Goal: Find specific page/section: Find specific page/section

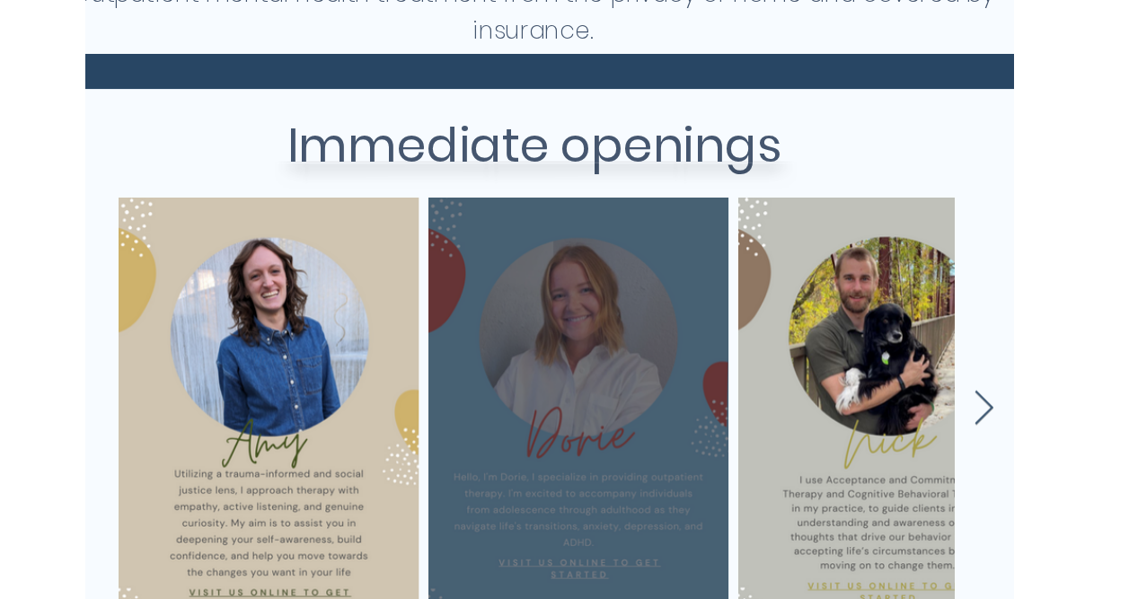
scroll to position [688, 29]
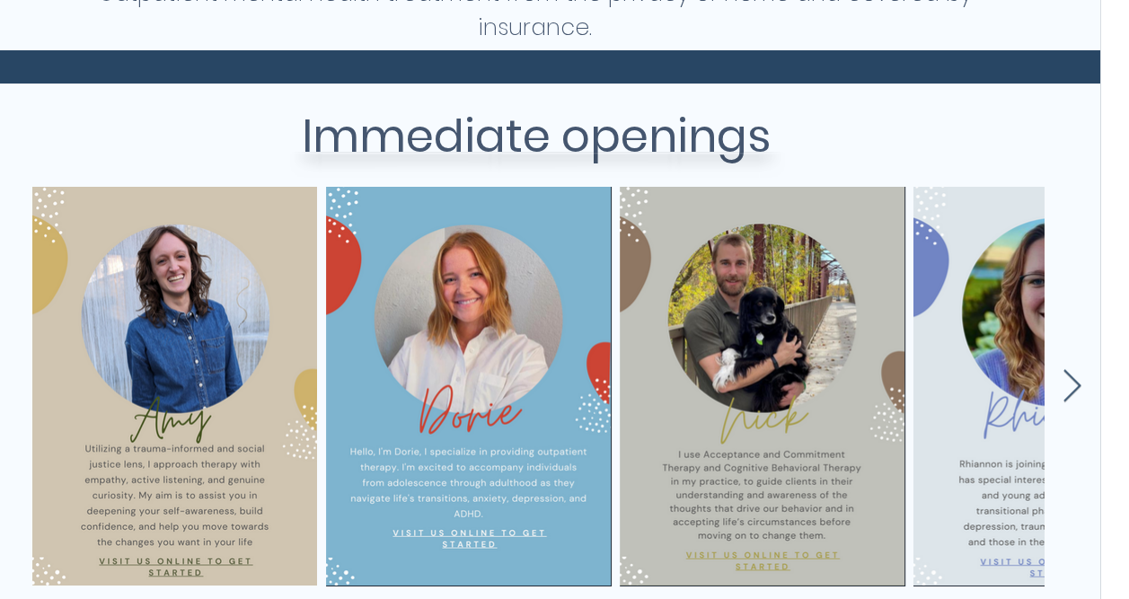
click at [909, 383] on div "main content" at bounding box center [531, 381] width 1129 height 399
click at [909, 375] on icon "Next Item" at bounding box center [1073, 385] width 18 height 32
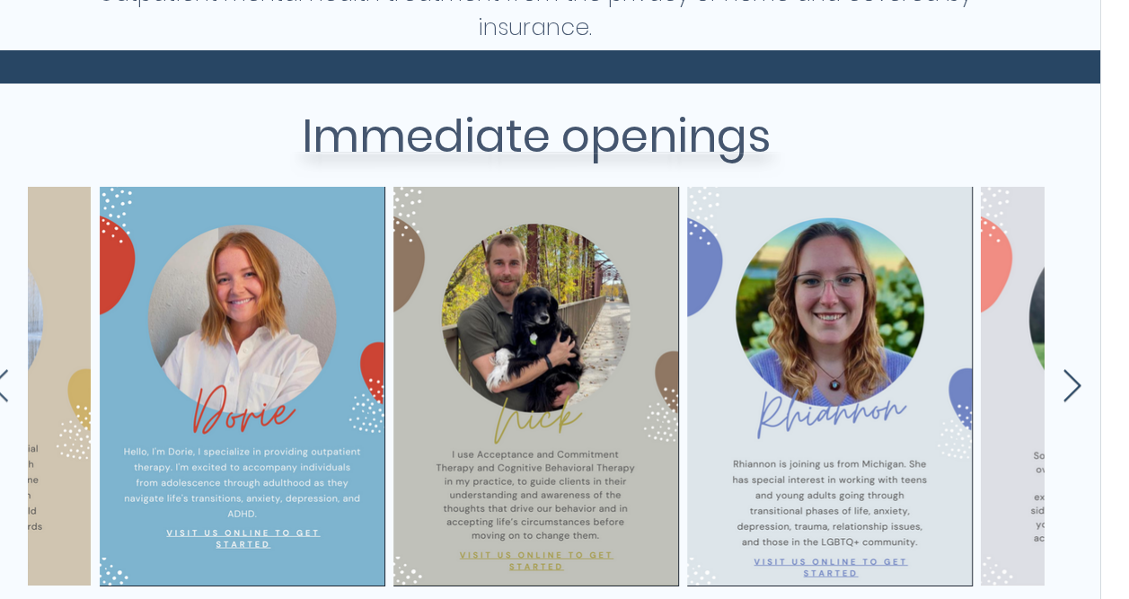
click at [909, 375] on icon "Next Item" at bounding box center [1073, 385] width 18 height 32
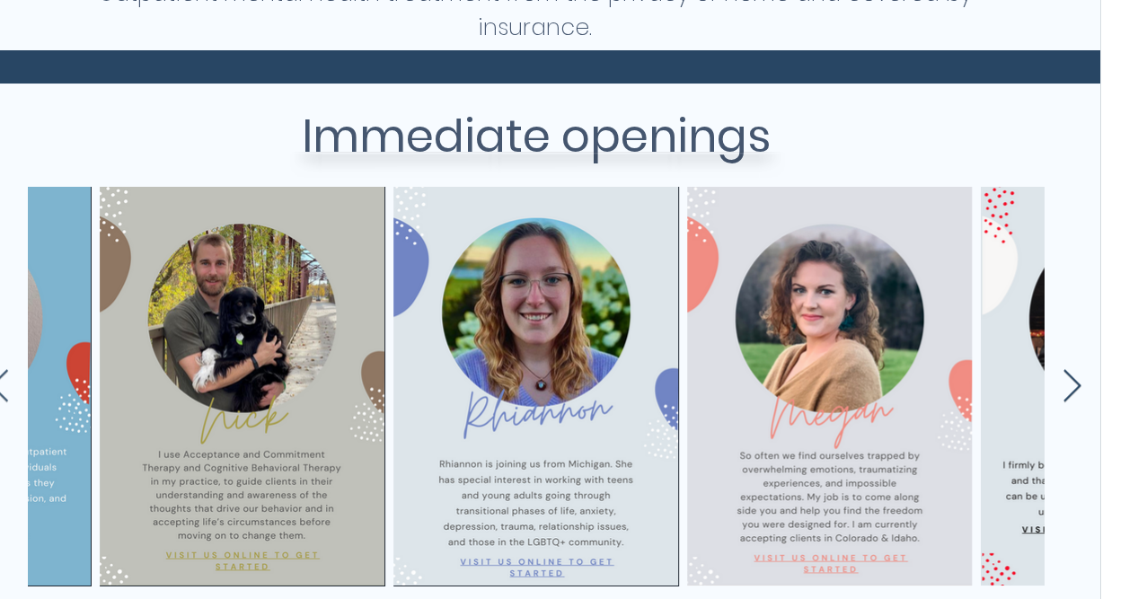
click at [909, 375] on icon "Next Item" at bounding box center [1073, 385] width 18 height 32
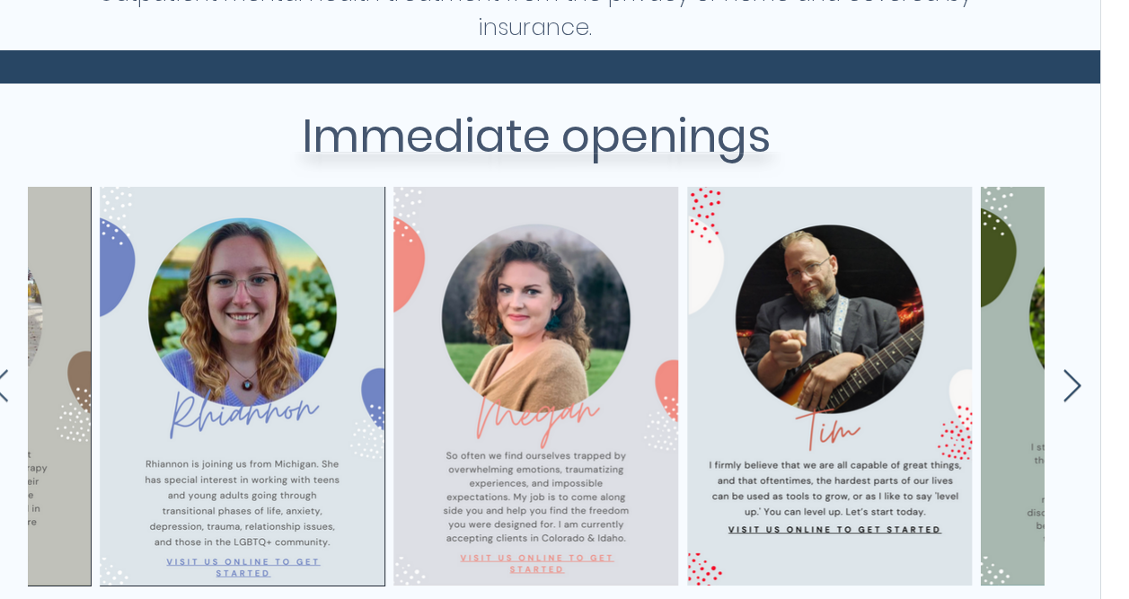
click at [909, 375] on icon "Next Item" at bounding box center [1073, 385] width 18 height 32
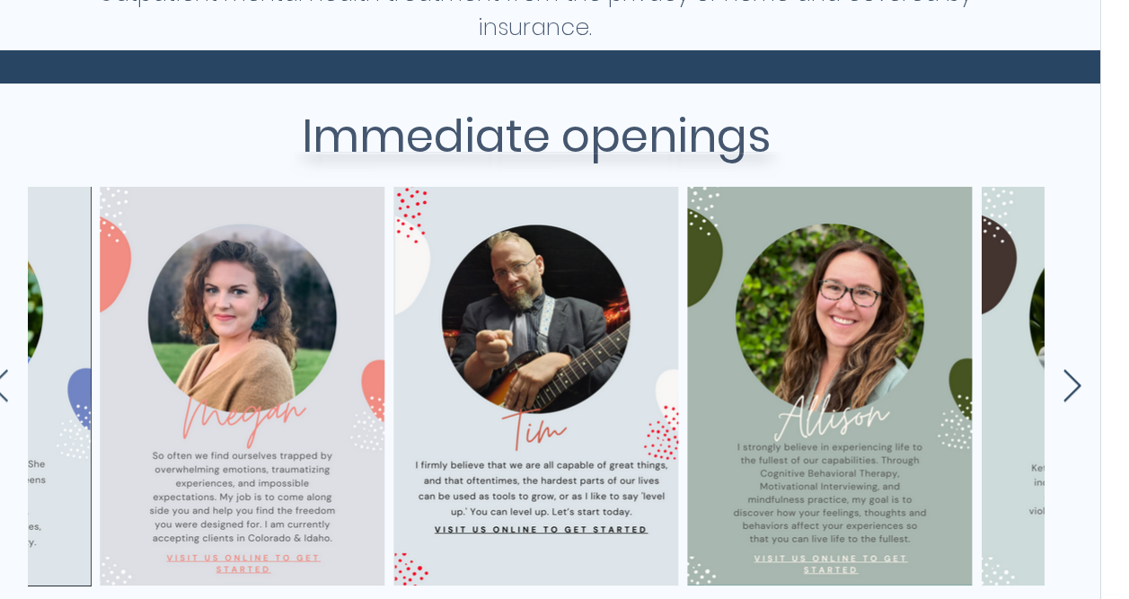
click at [909, 375] on icon "Next Item" at bounding box center [1073, 385] width 18 height 32
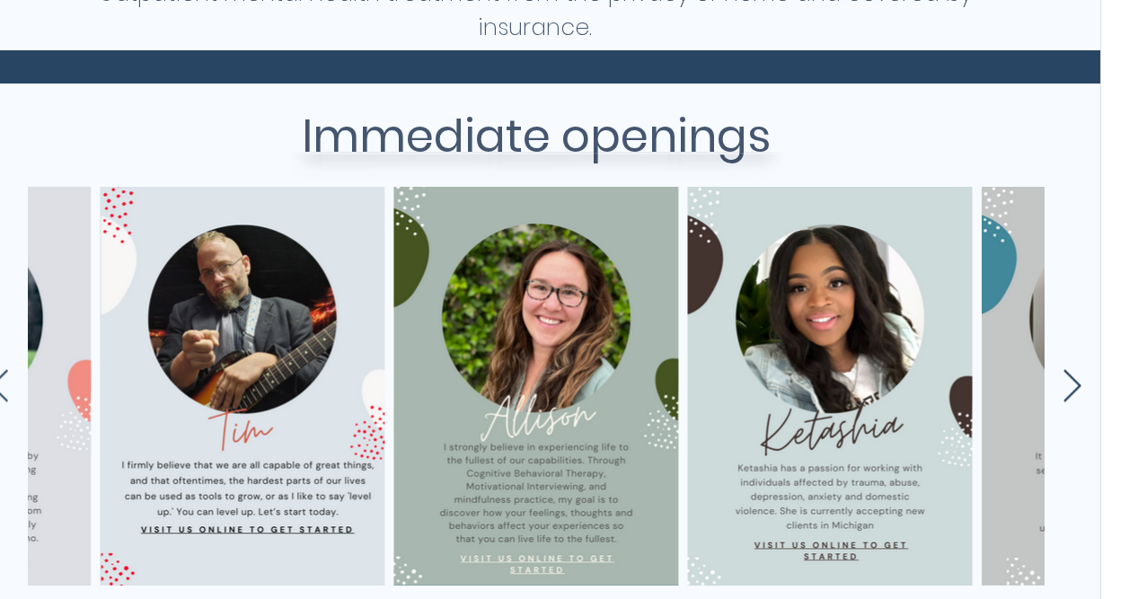
click at [909, 375] on icon "Next Item" at bounding box center [1073, 385] width 18 height 32
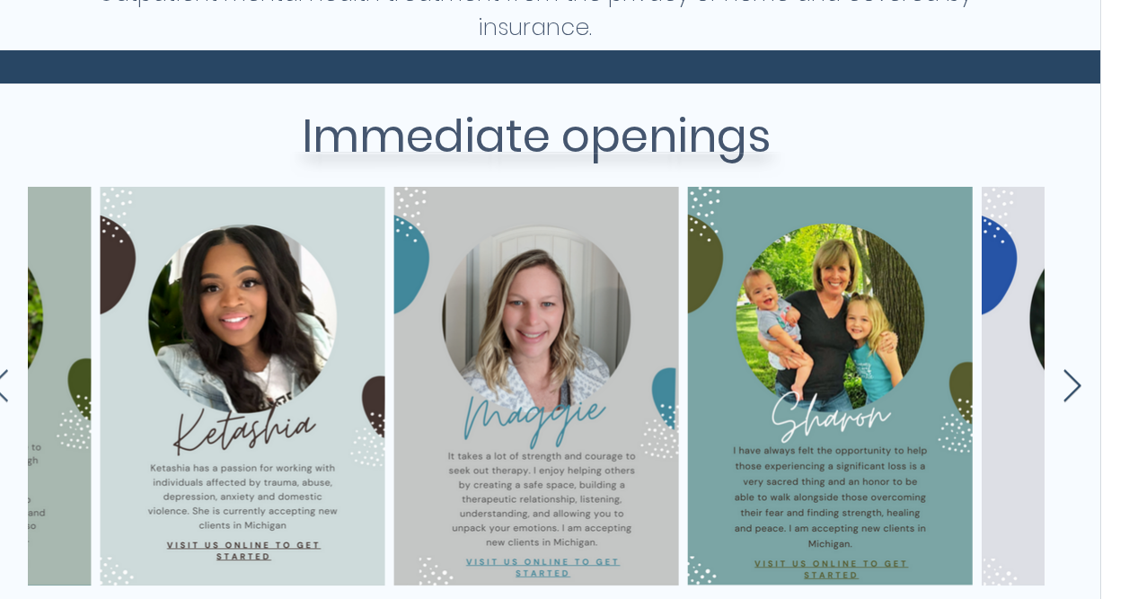
click at [909, 375] on icon "Next Item" at bounding box center [1073, 385] width 18 height 32
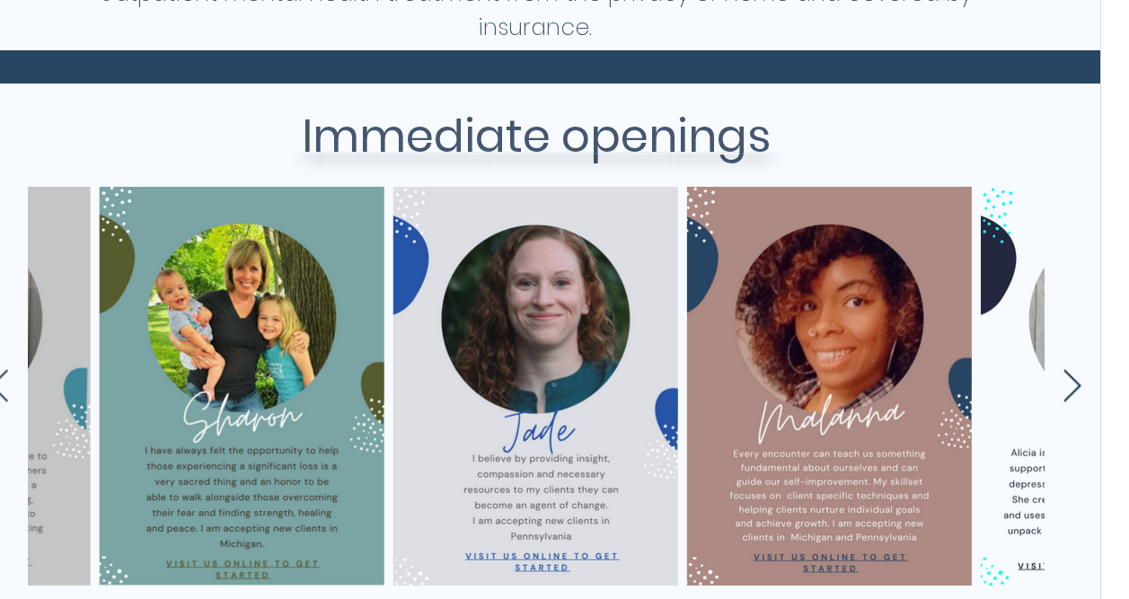
click at [909, 375] on icon "Next Item" at bounding box center [1073, 385] width 18 height 32
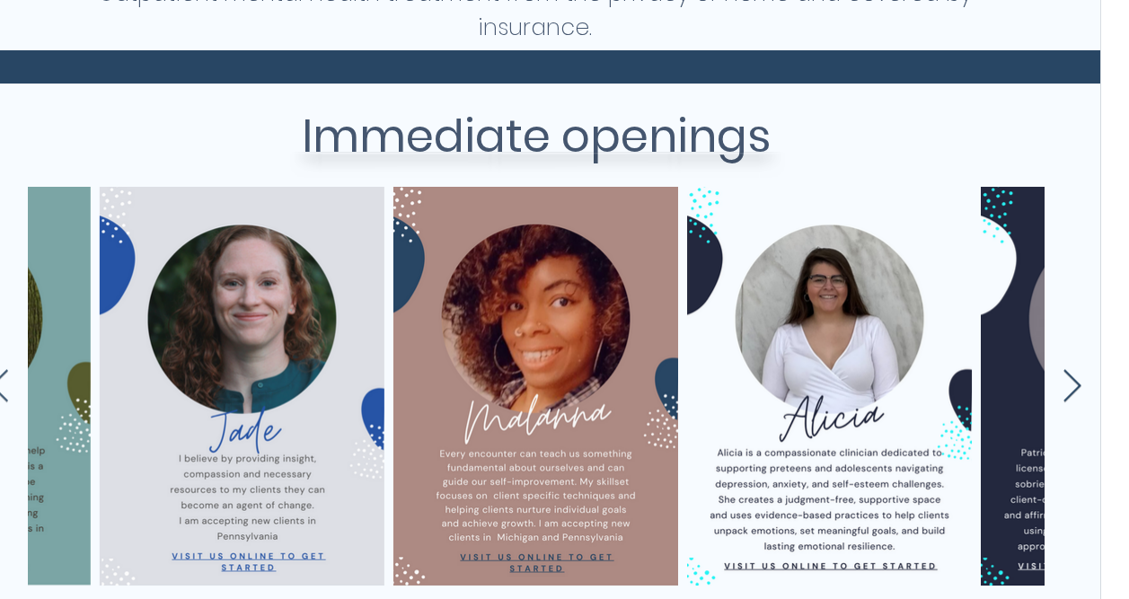
click at [909, 375] on icon "Next Item" at bounding box center [1073, 385] width 18 height 32
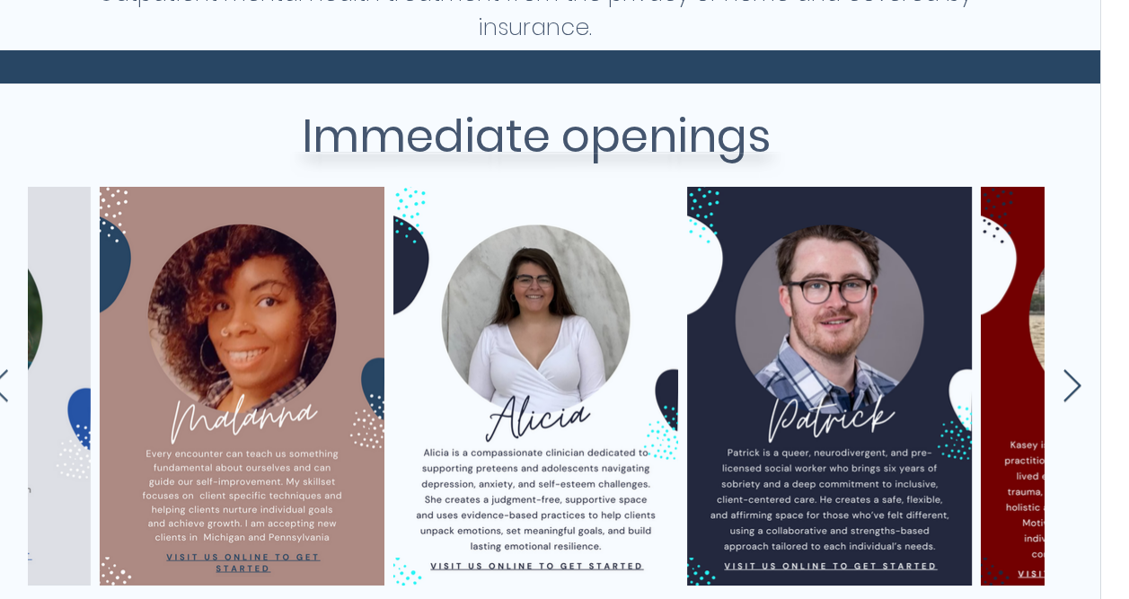
click at [909, 375] on icon "Next Item" at bounding box center [1073, 385] width 18 height 32
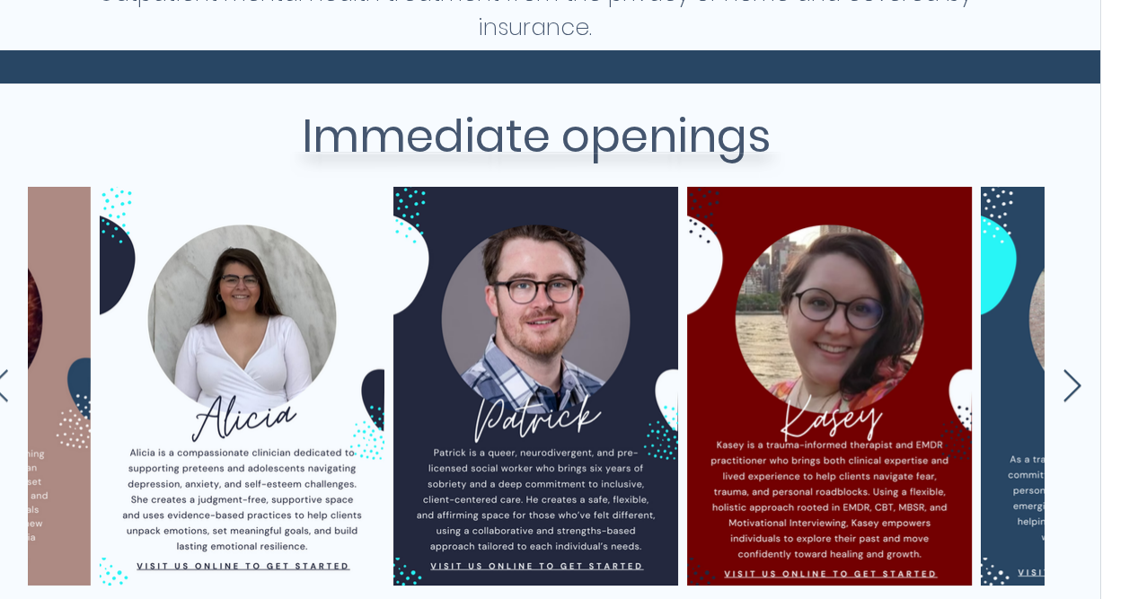
click at [909, 375] on icon "Next Item" at bounding box center [1073, 385] width 18 height 32
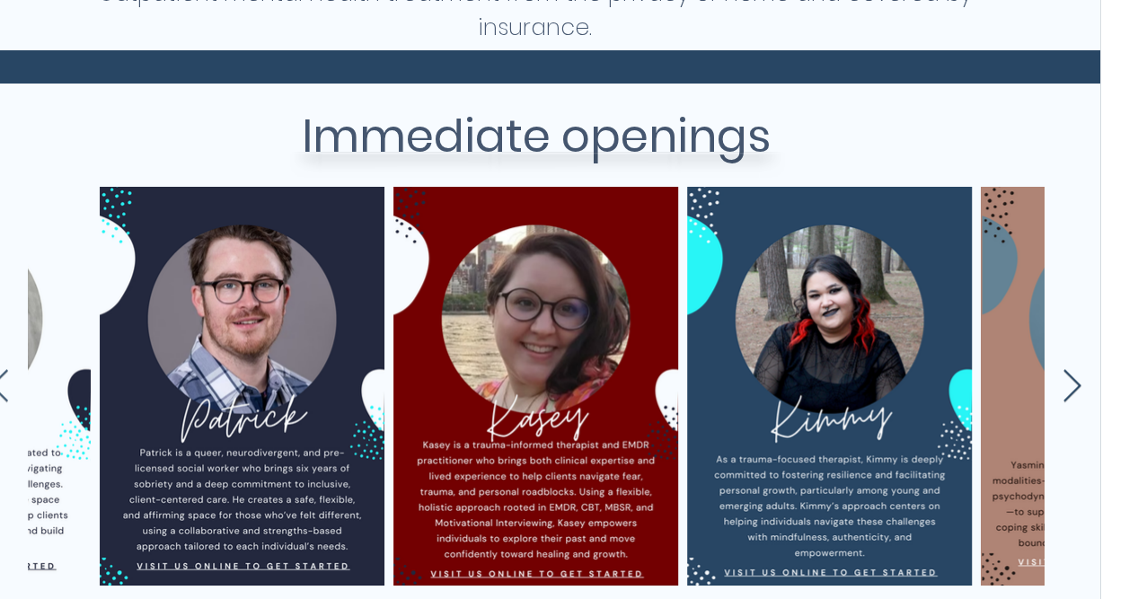
scroll to position [0, 3751]
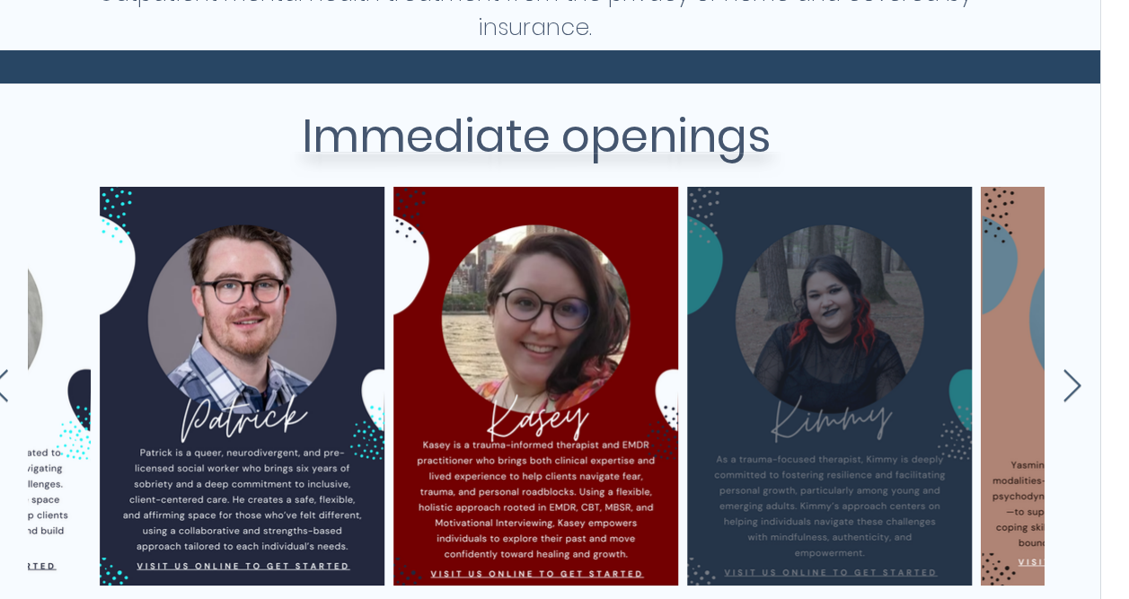
click at [905, 366] on div "main content" at bounding box center [829, 386] width 231 height 345
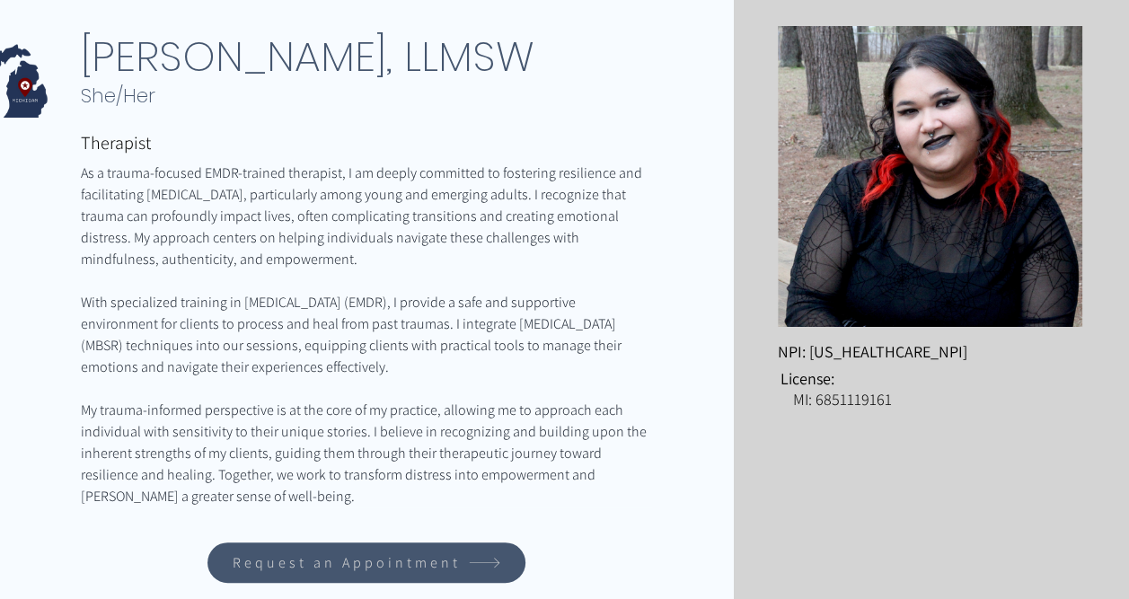
scroll to position [319, 4]
